Goal: Information Seeking & Learning: Learn about a topic

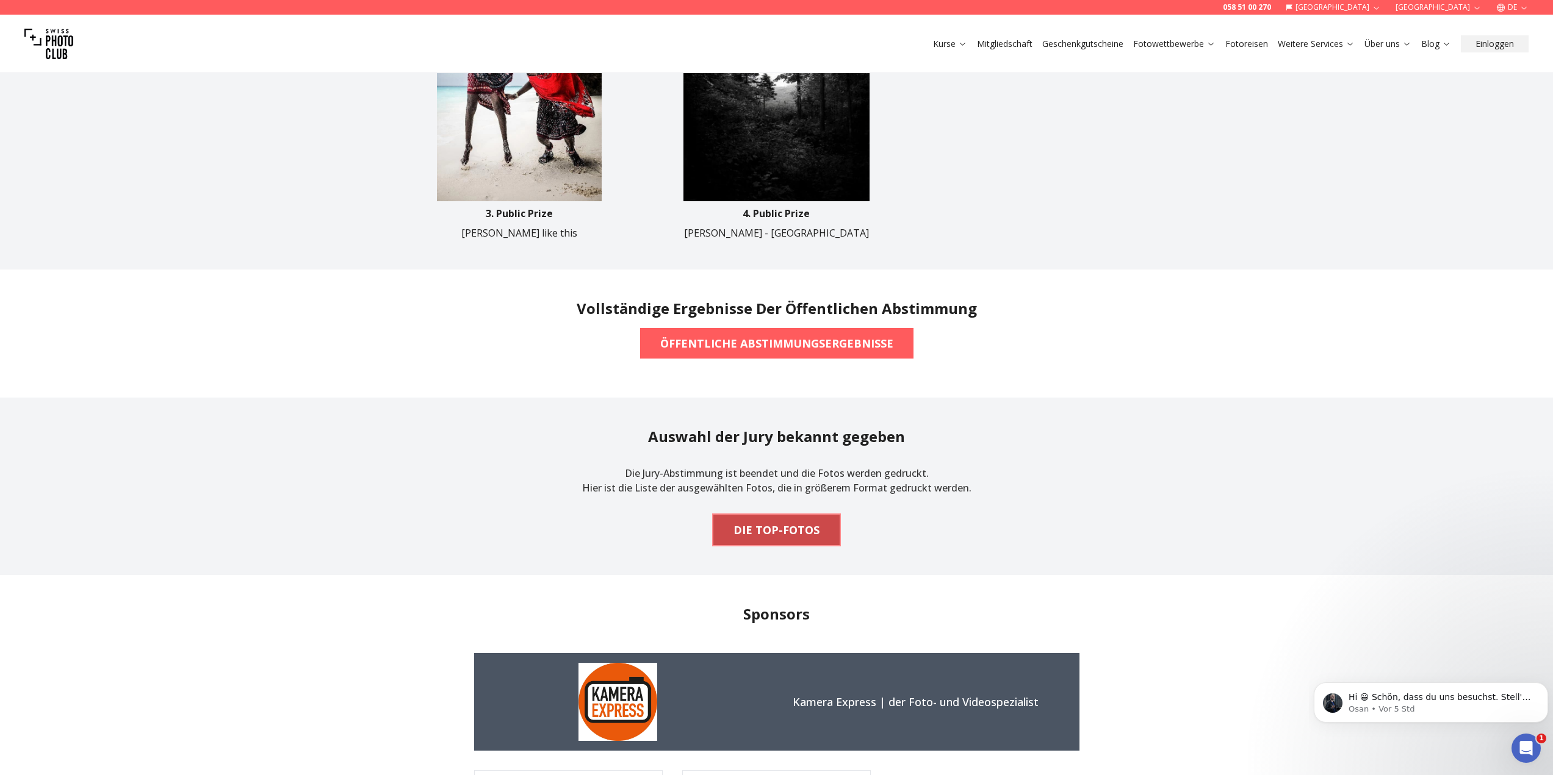
click at [780, 536] on b "DIE TOP-FOTOS" at bounding box center [776, 530] width 86 height 17
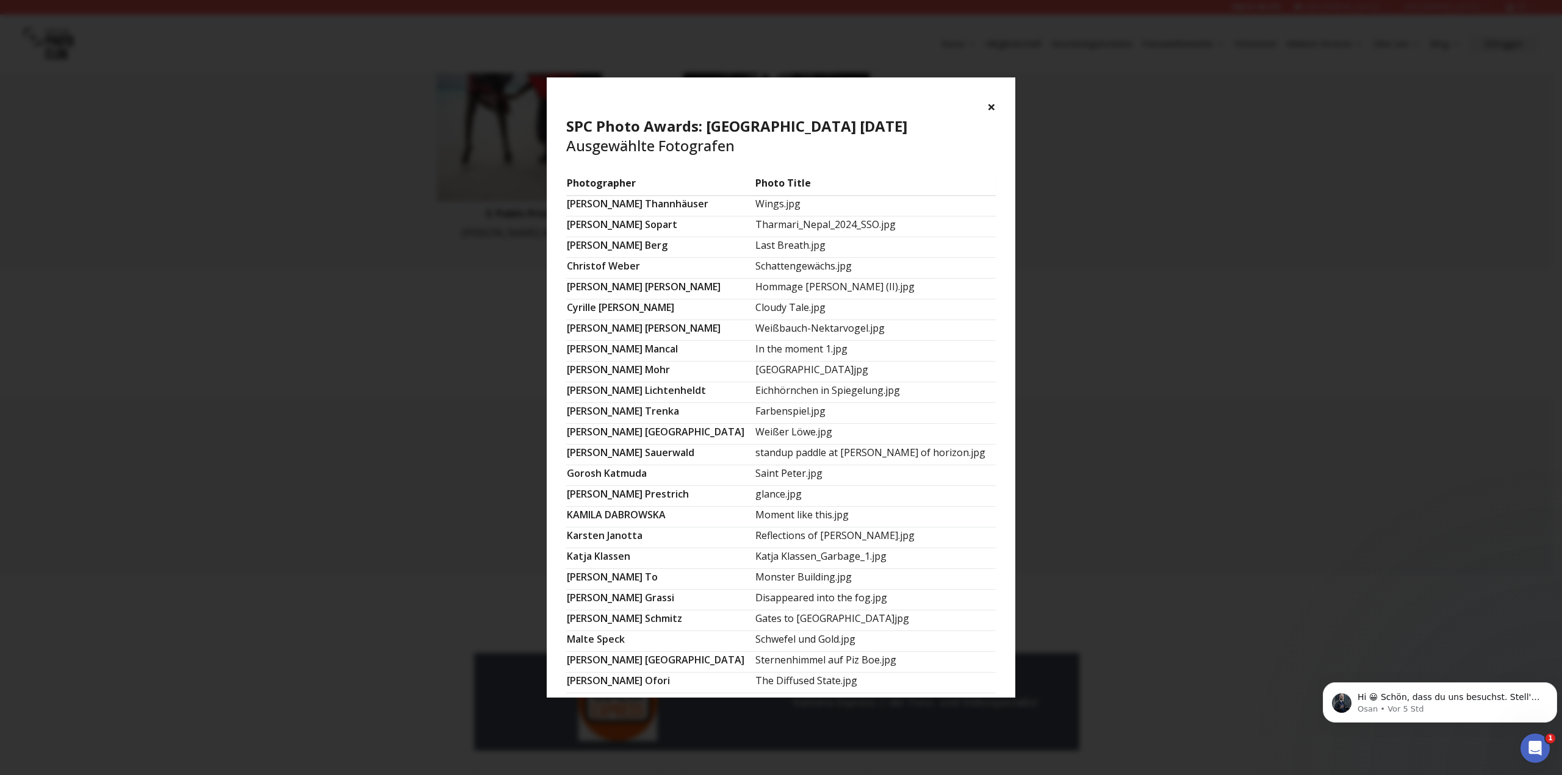
click at [990, 106] on button "×" at bounding box center [991, 107] width 9 height 20
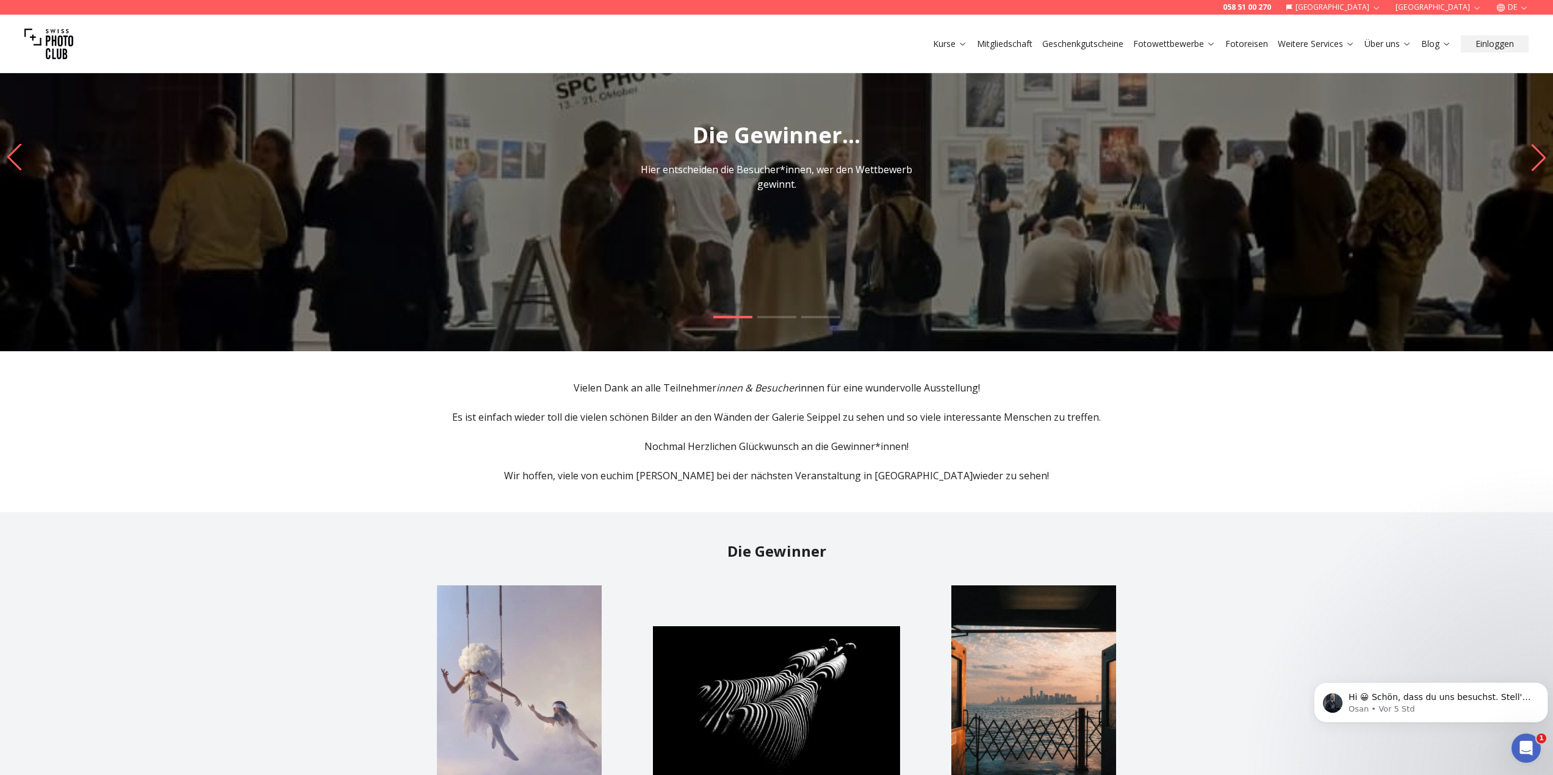
scroll to position [61, 0]
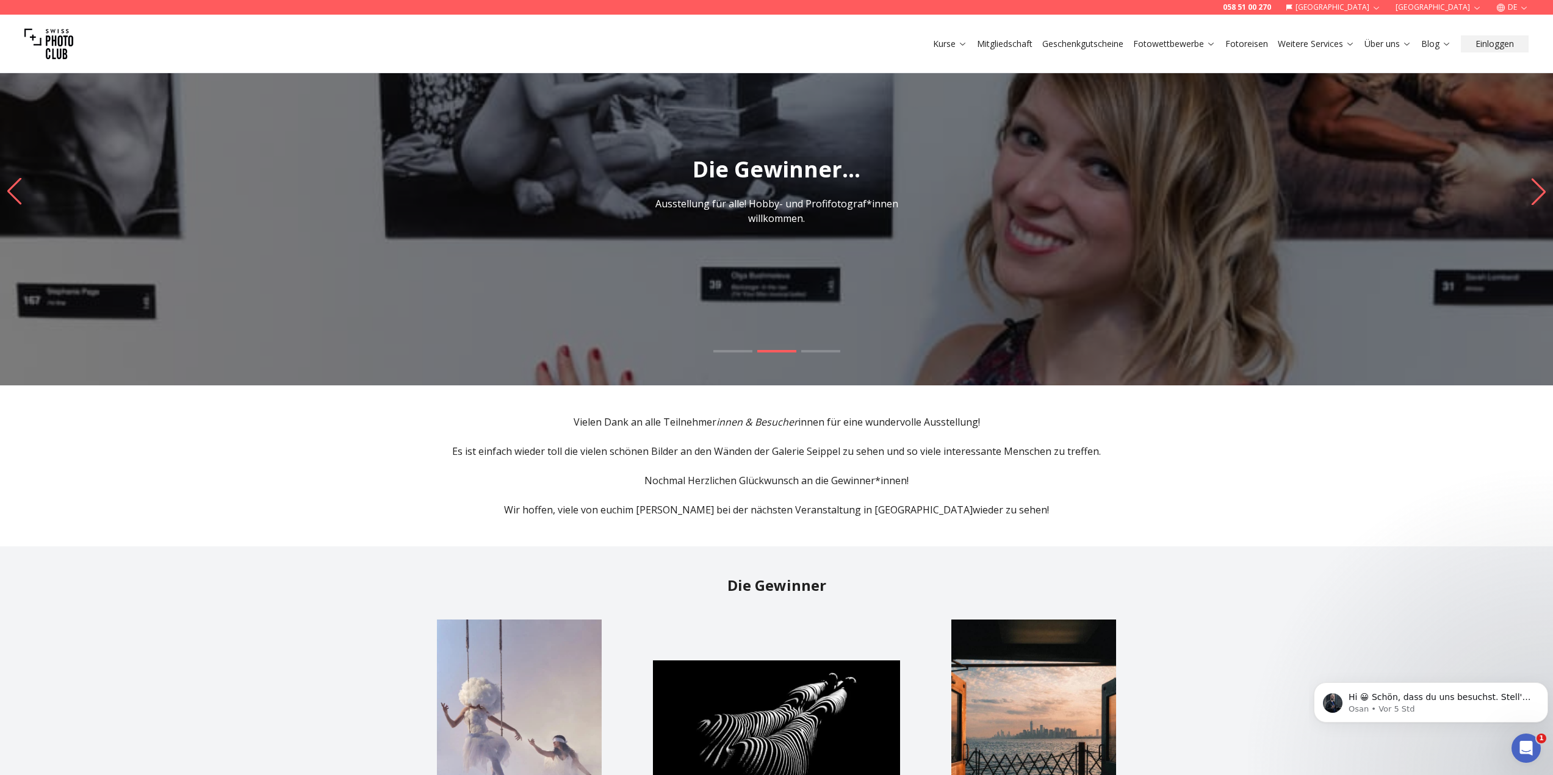
click at [1192, 41] on link "Fotowettbewerbe" at bounding box center [1174, 44] width 82 height 12
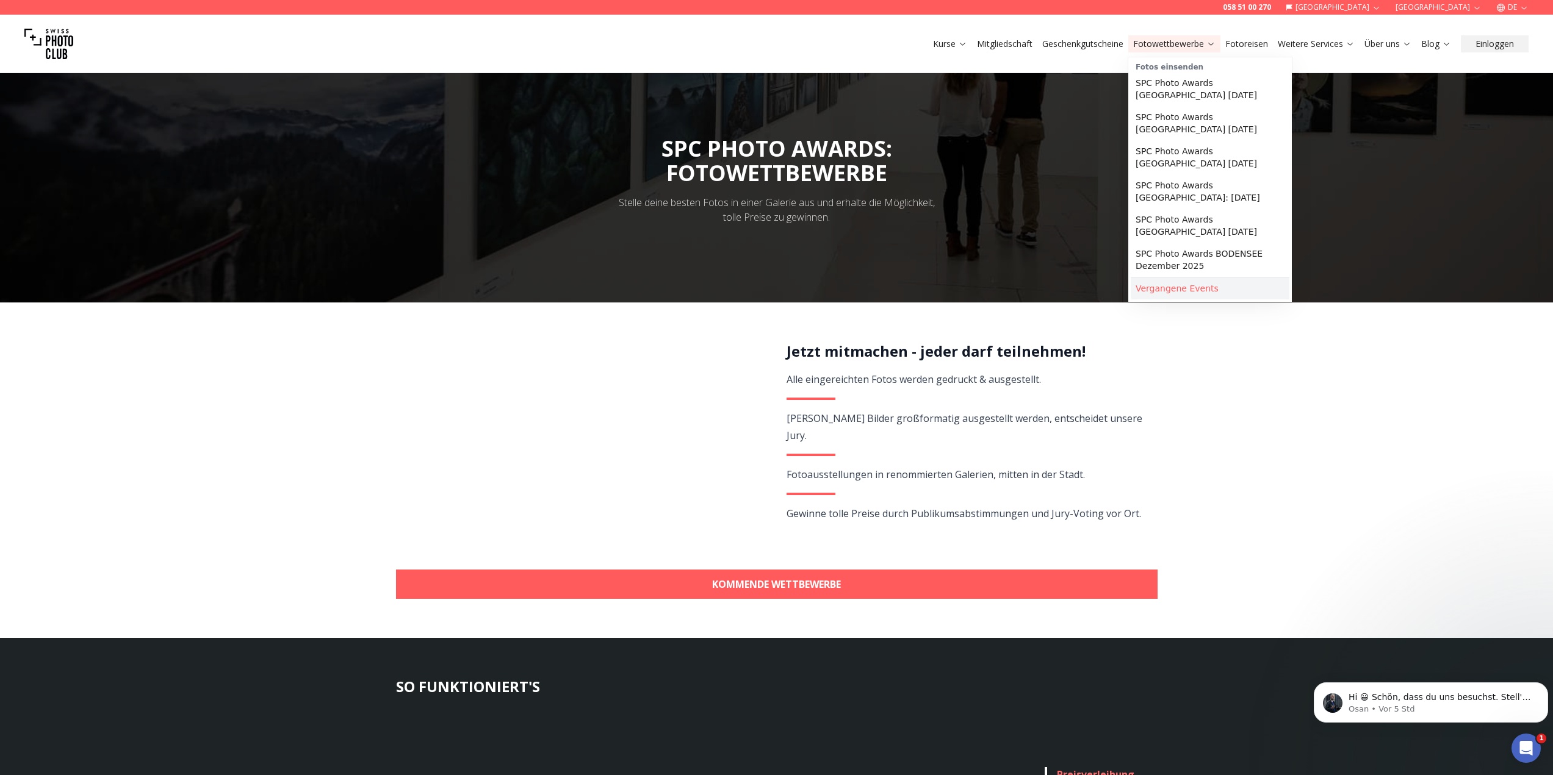
click at [1160, 278] on link "Vergangene Events" at bounding box center [1210, 289] width 159 height 22
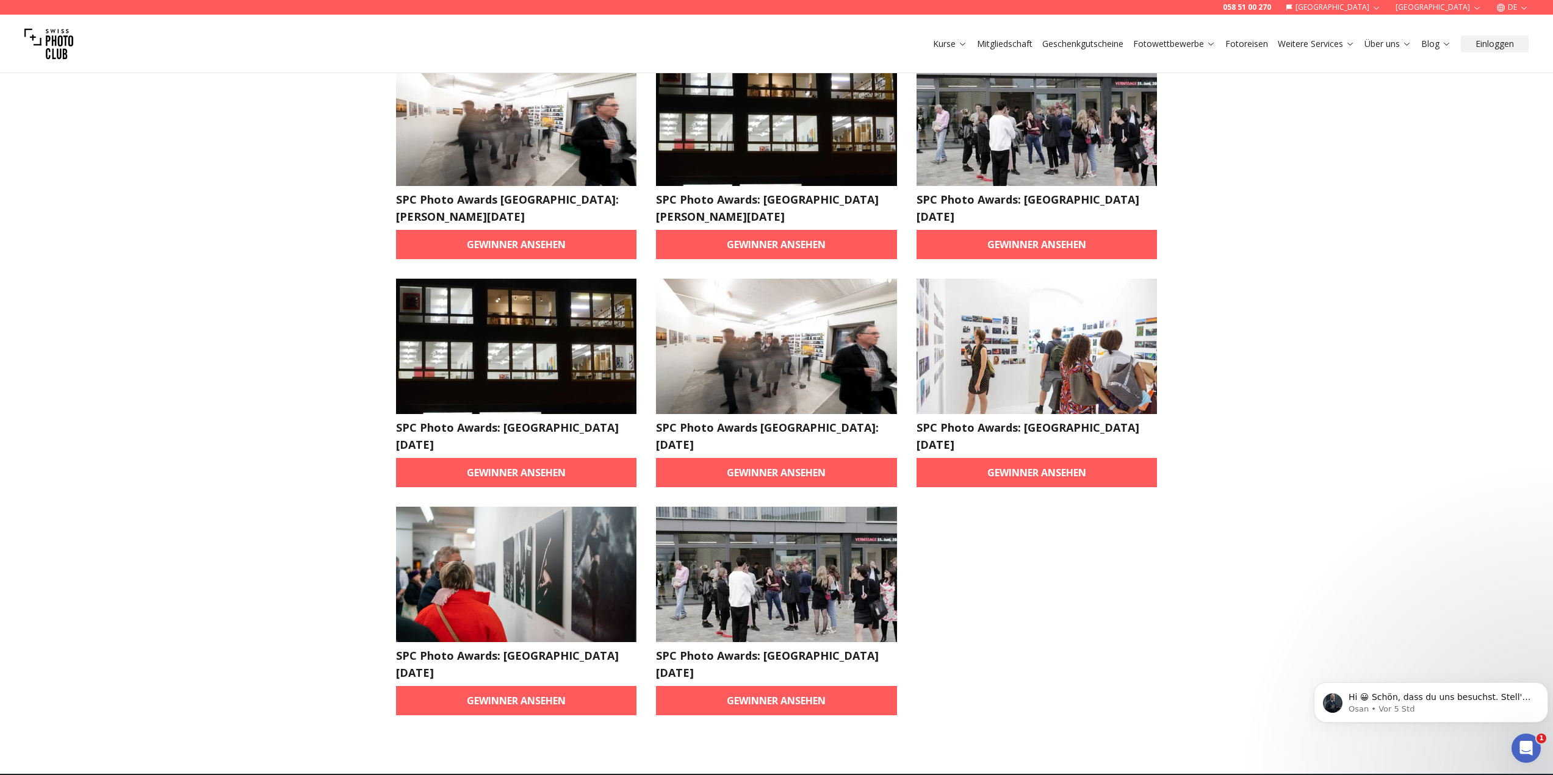
scroll to position [610, 0]
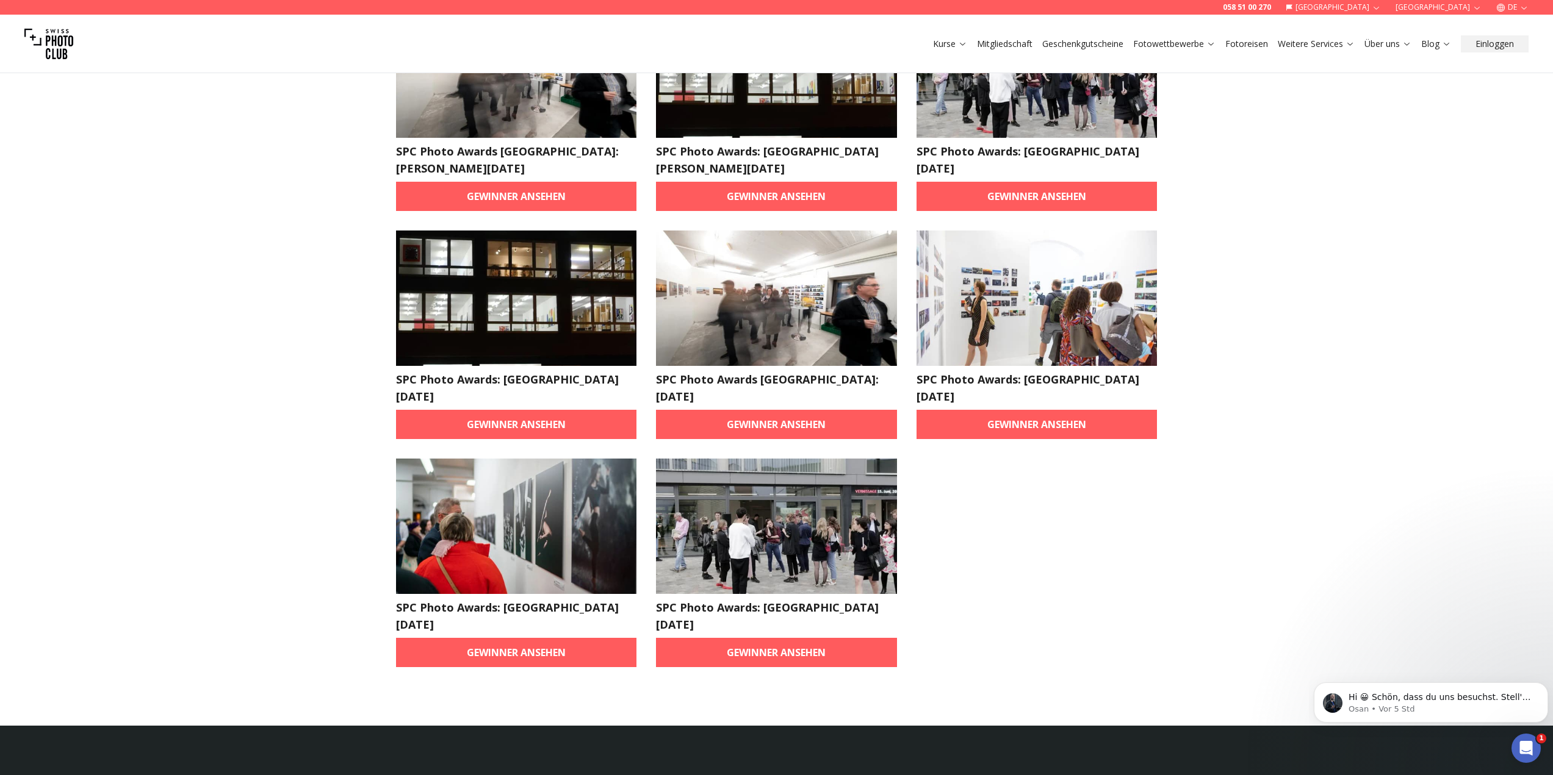
click at [517, 498] on img at bounding box center [516, 526] width 241 height 135
click at [503, 638] on link "Gewinner ansehen" at bounding box center [516, 652] width 241 height 29
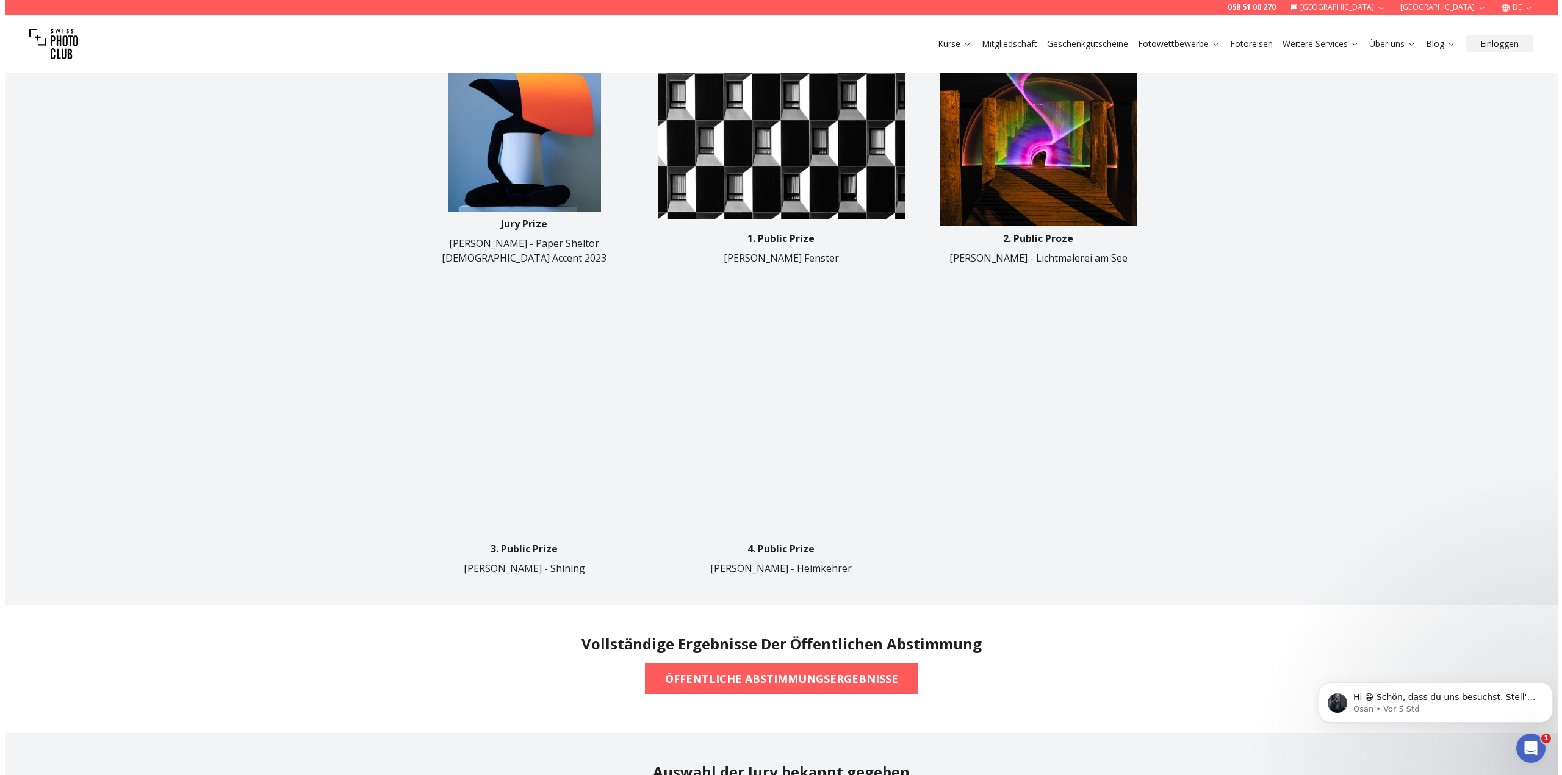
scroll to position [854, 0]
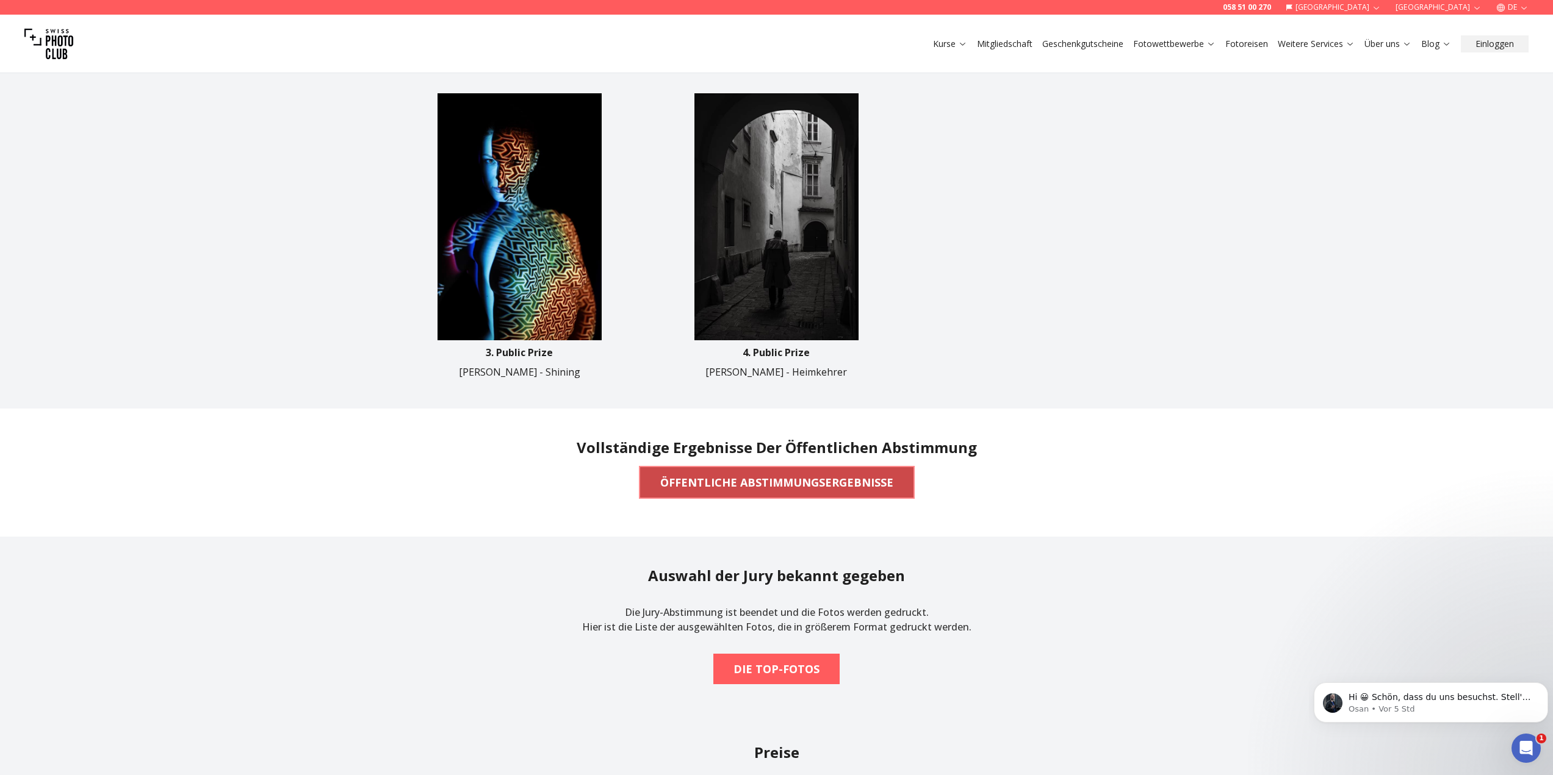
click at [770, 474] on b "ÖFFENTLICHE ABSTIMMUNGSERGEBNISSE" at bounding box center [776, 482] width 233 height 17
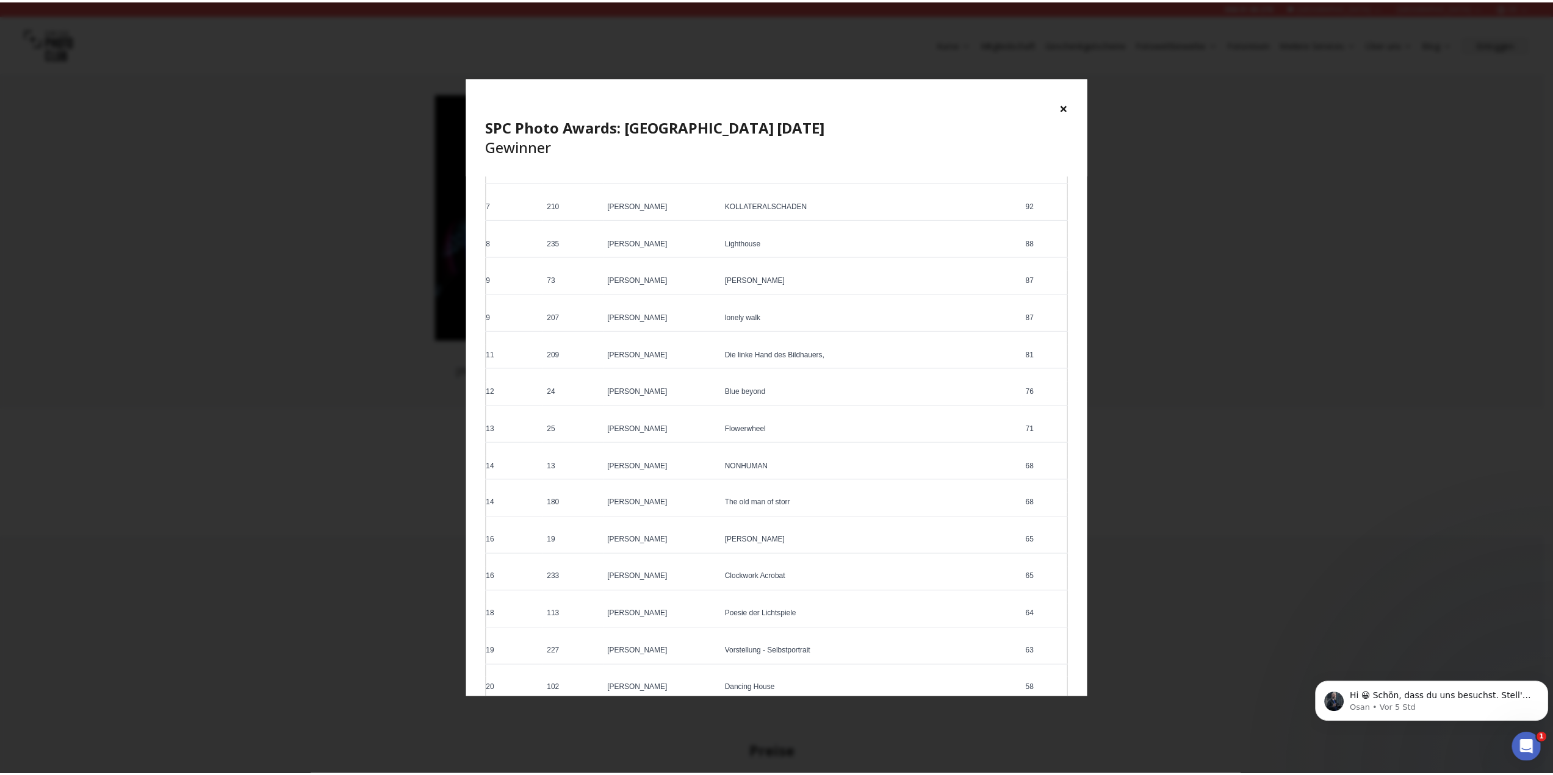
scroll to position [0, 0]
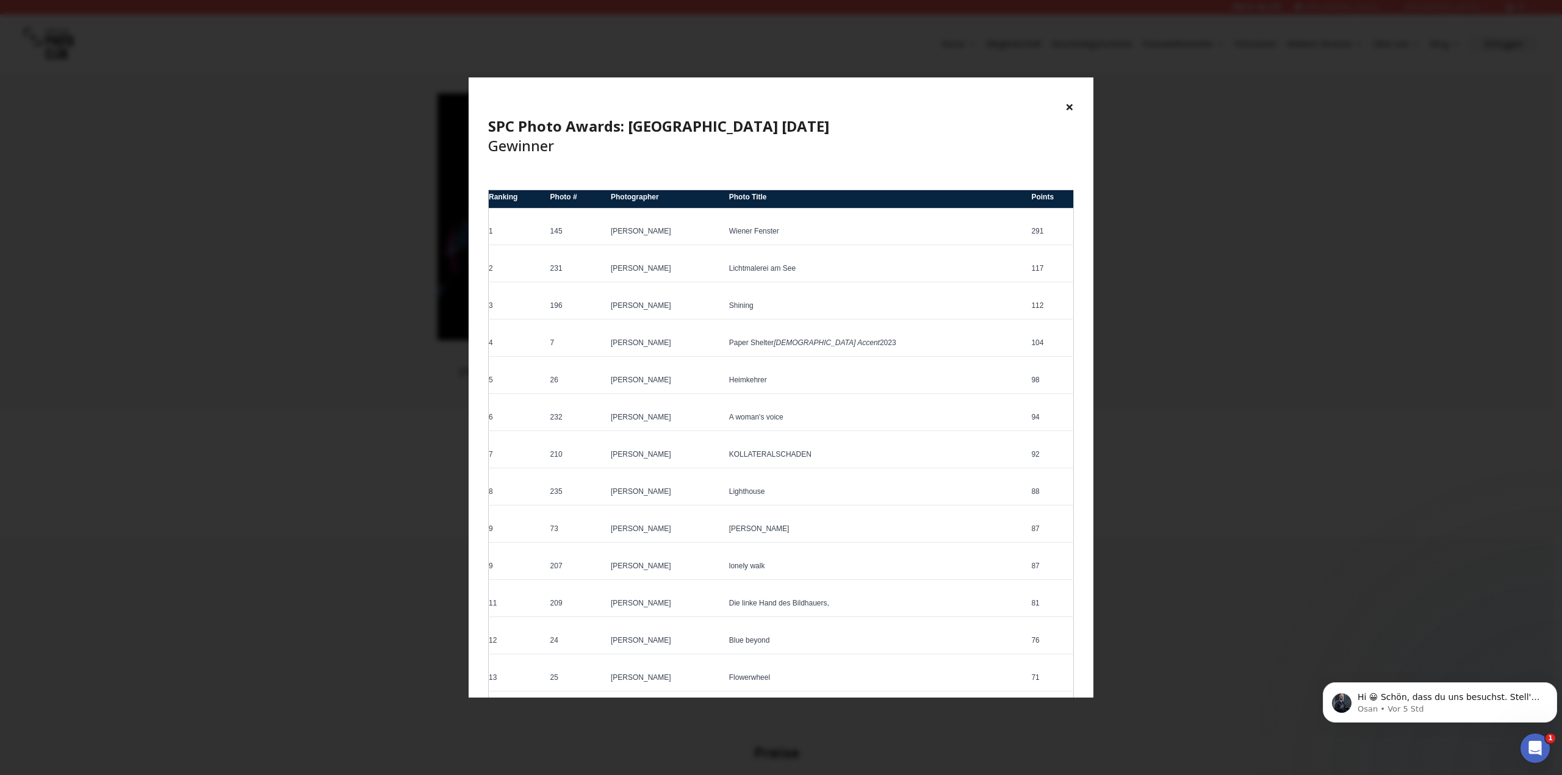
click at [345, 302] on div "× SPC Photo Awards: [GEOGRAPHIC_DATA] [DATE] Gewinner Ranking Photo # Photograp…" at bounding box center [781, 387] width 1562 height 775
click at [1070, 103] on button "×" at bounding box center [1069, 107] width 9 height 20
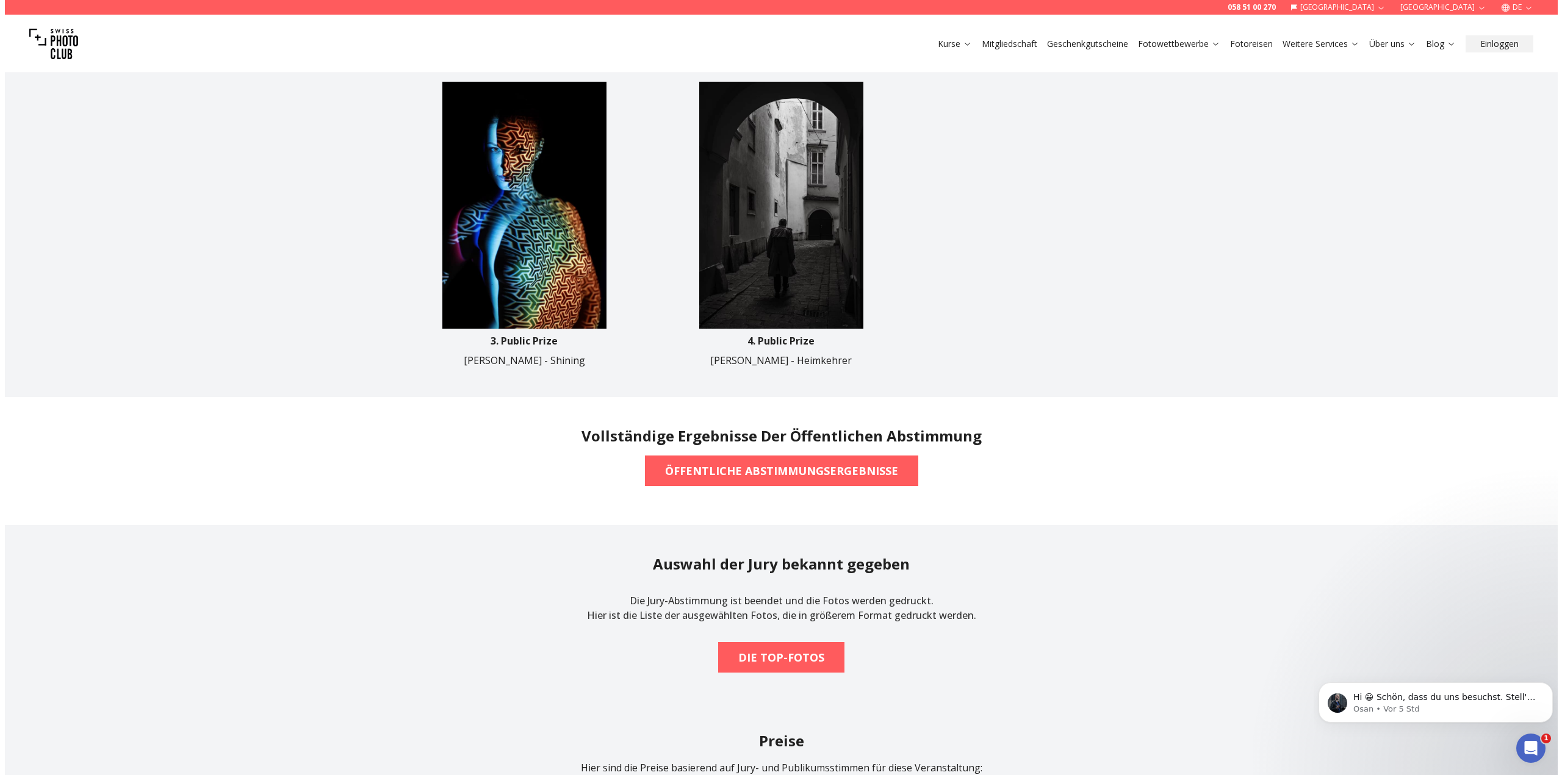
scroll to position [1037, 0]
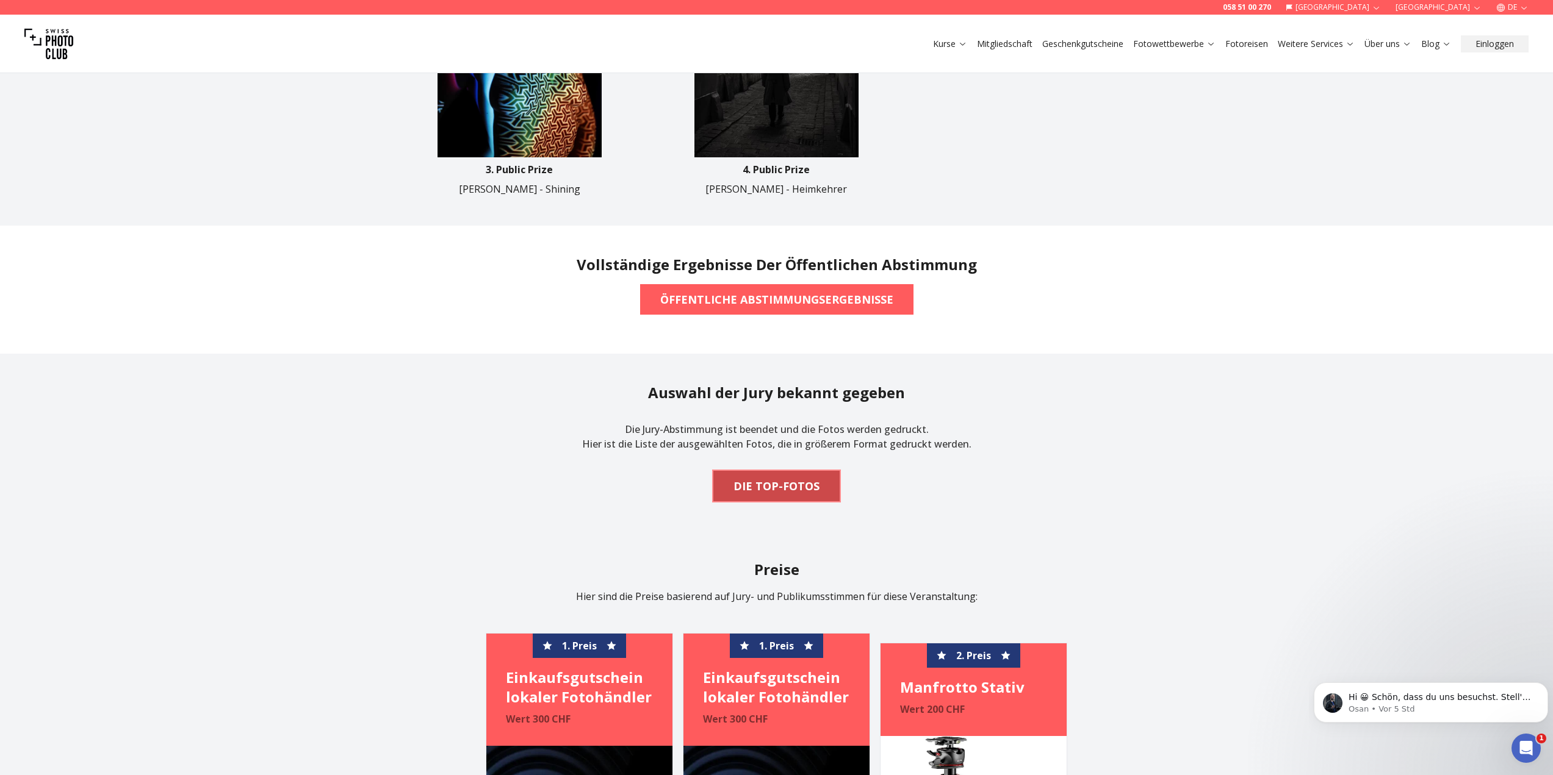
click at [767, 478] on b "DIE TOP-FOTOS" at bounding box center [776, 486] width 86 height 17
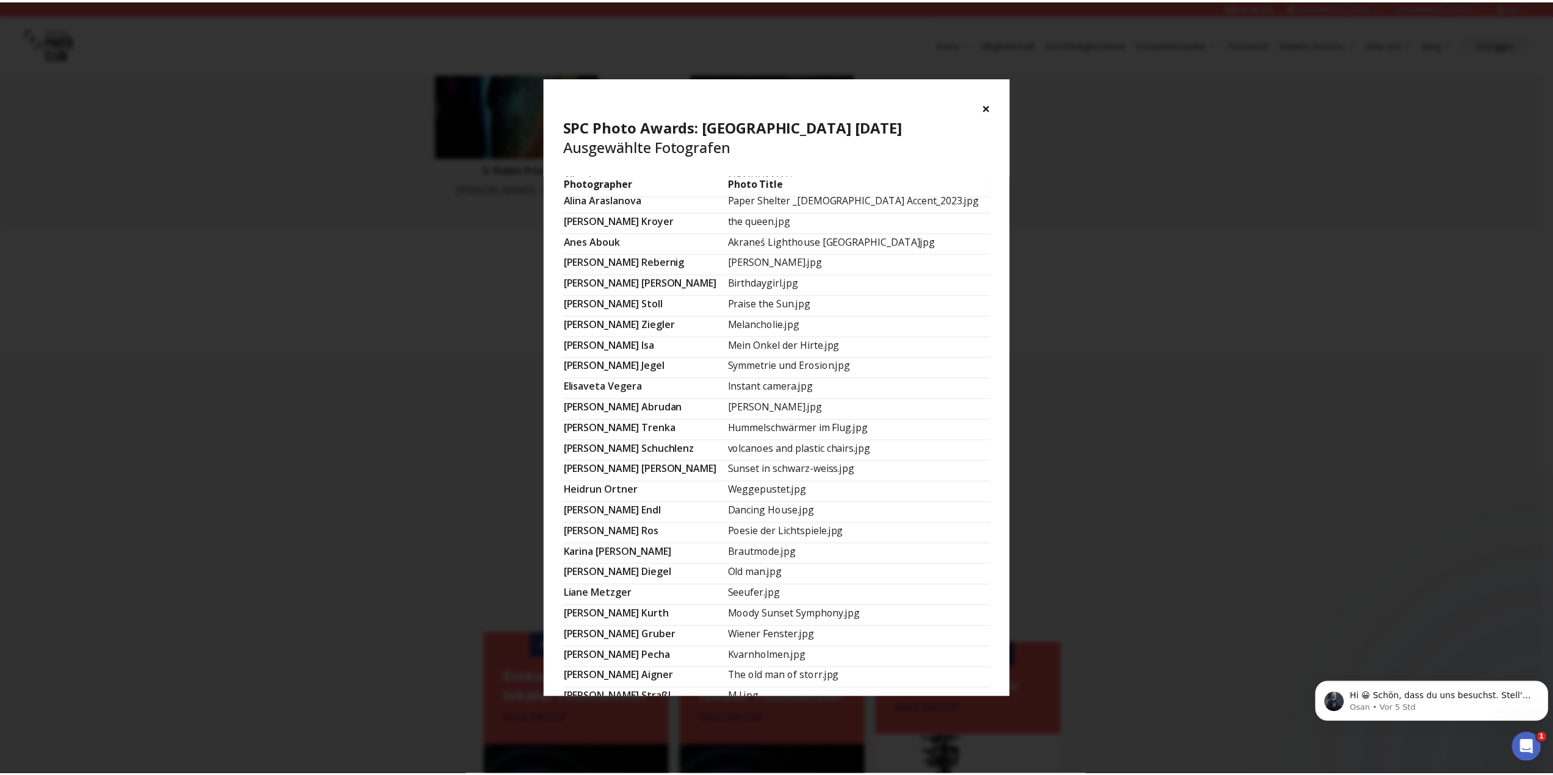
scroll to position [0, 0]
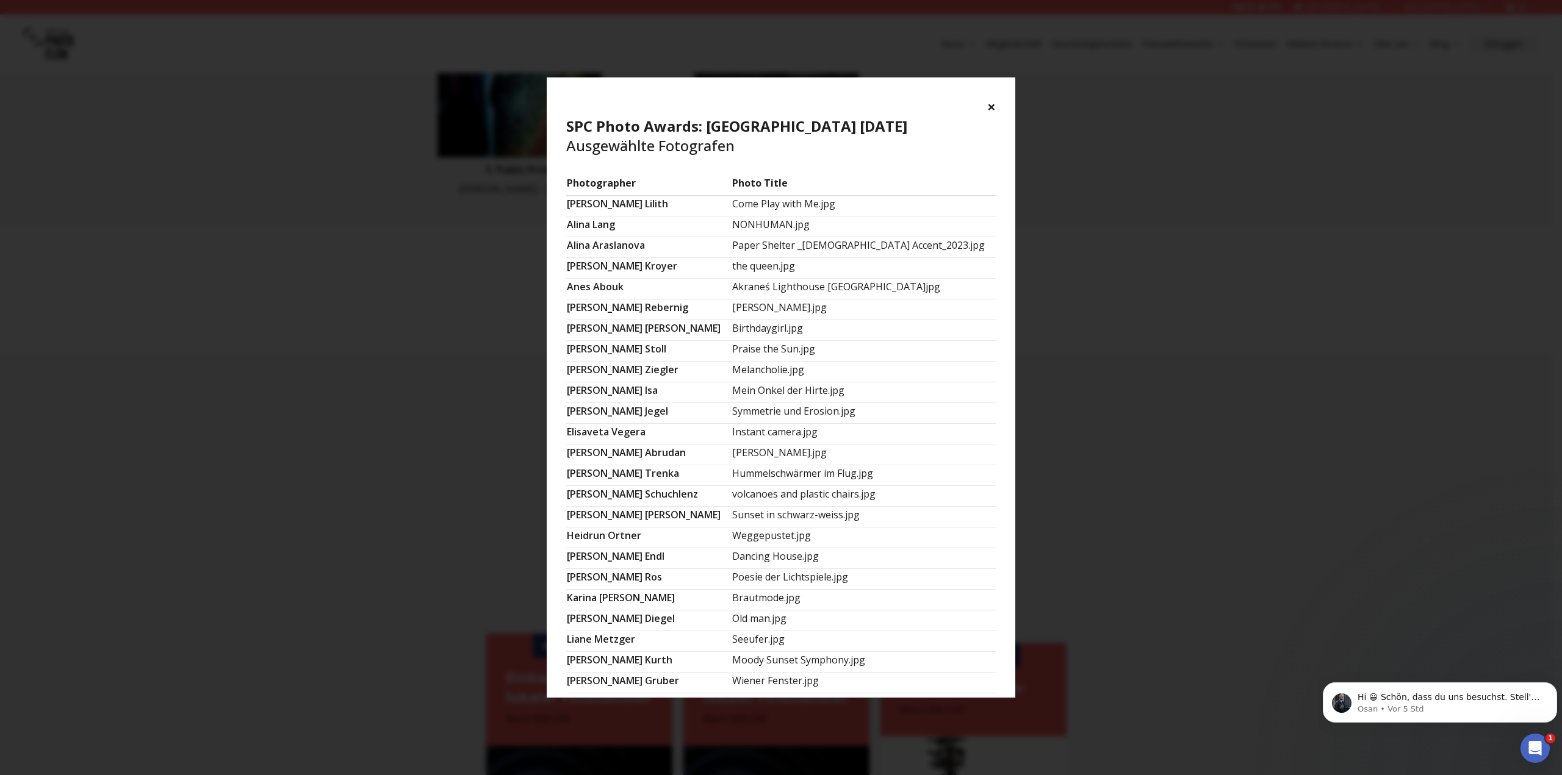
click at [990, 104] on button "×" at bounding box center [991, 107] width 9 height 20
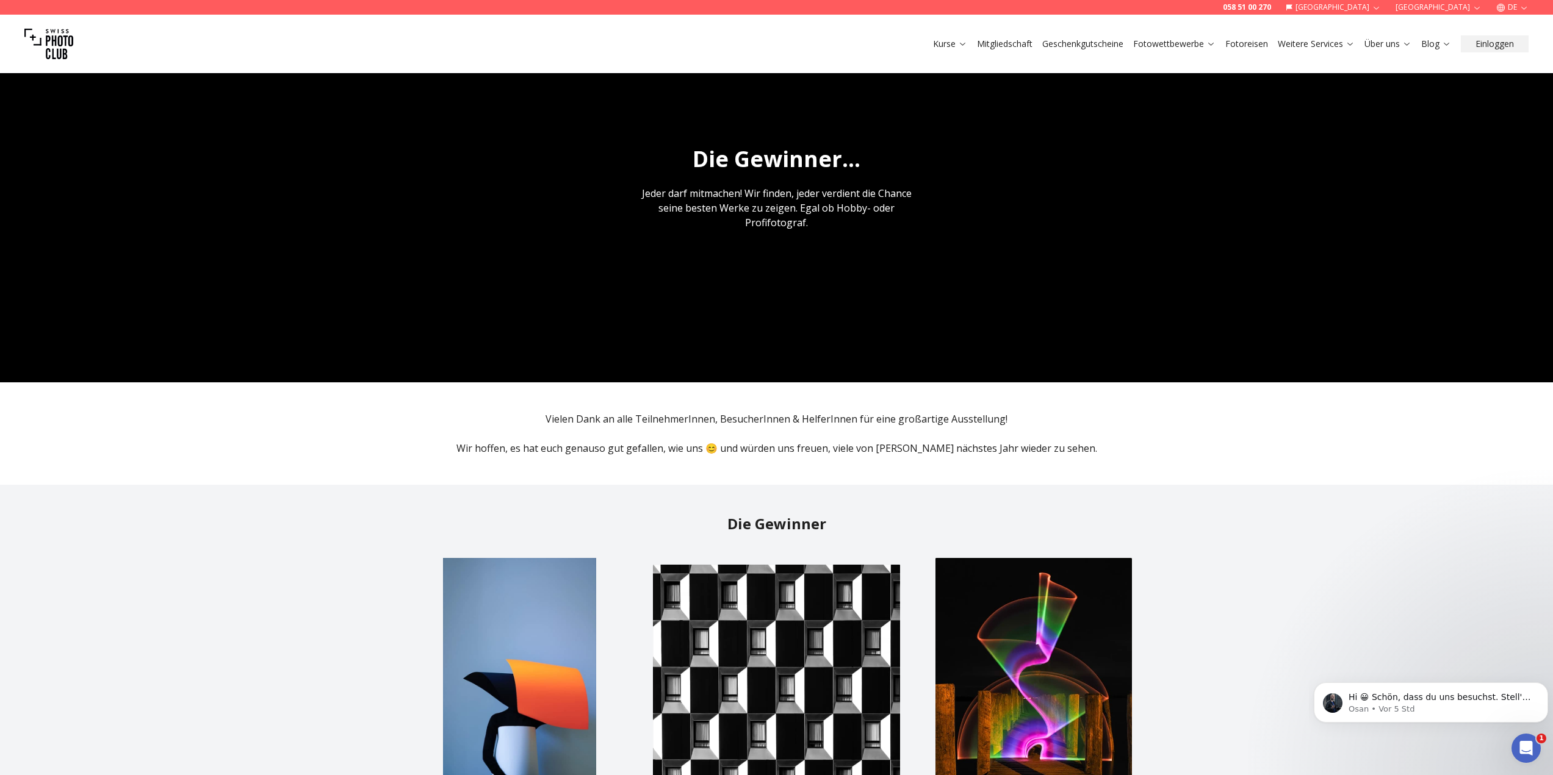
scroll to position [61, 0]
